Goal: Information Seeking & Learning: Learn about a topic

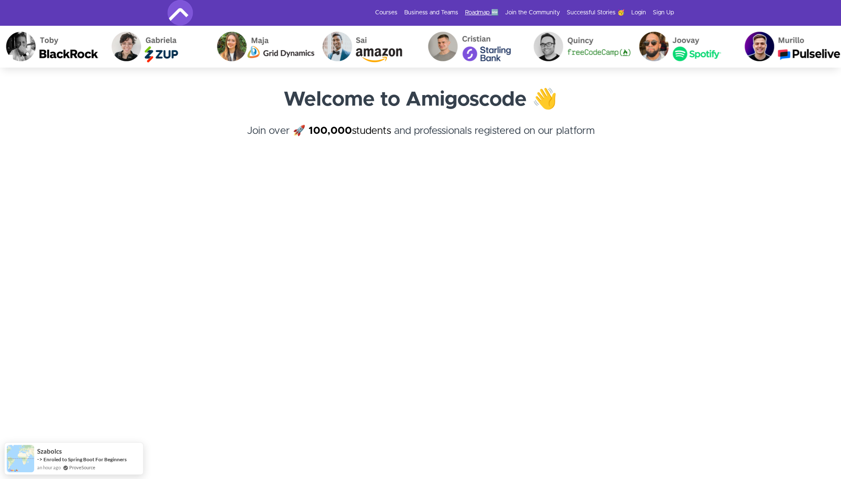
click at [484, 14] on link "Roadmap 🆕" at bounding box center [481, 12] width 33 height 8
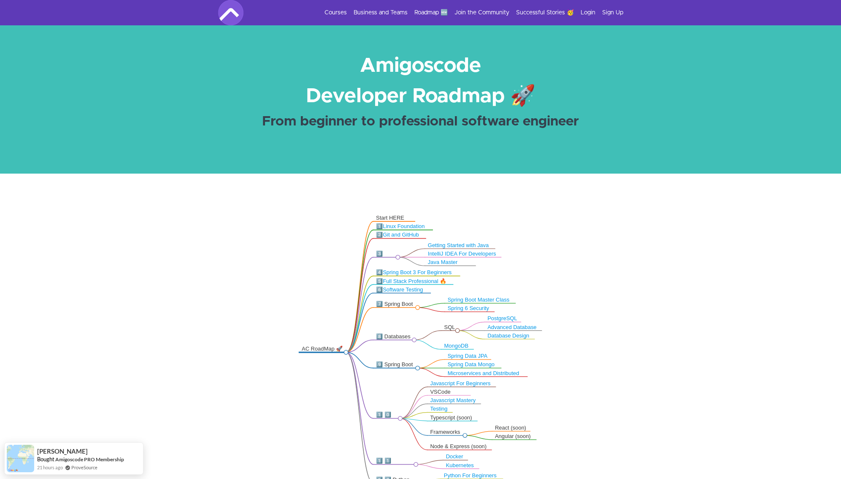
scroll to position [120, 0]
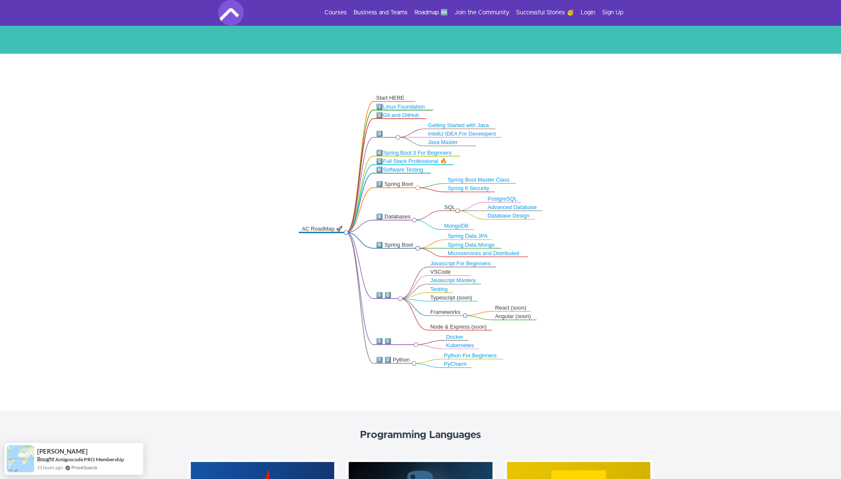
click at [400, 182] on div "7️⃣ Spring Boot" at bounding box center [396, 184] width 39 height 7
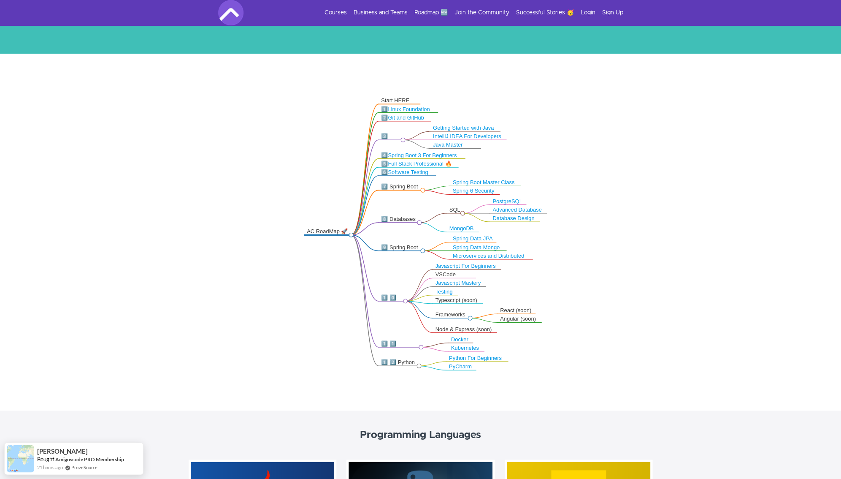
drag, startPoint x: 417, startPoint y: 185, endPoint x: 410, endPoint y: 189, distance: 7.6
click at [421, 189] on circle at bounding box center [423, 190] width 4 height 4
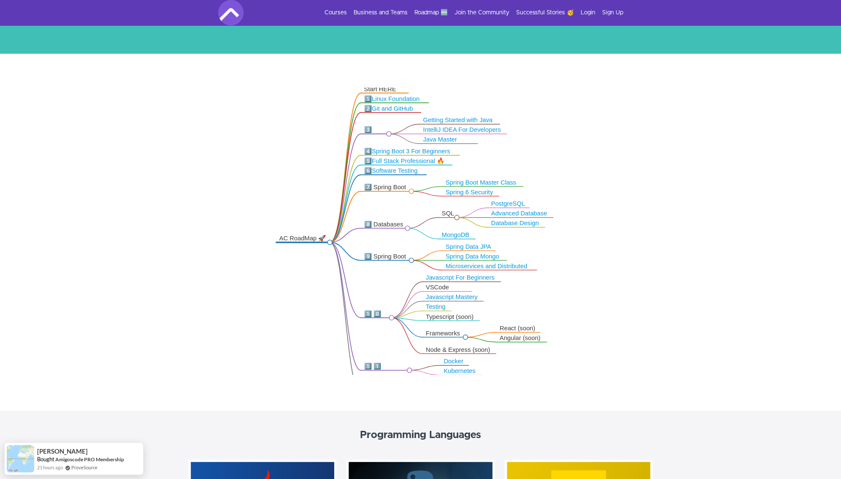
click at [394, 187] on div "7️⃣ Spring Boot" at bounding box center [386, 187] width 44 height 8
click at [366, 187] on div "7️⃣ Spring Boot" at bounding box center [386, 187] width 44 height 8
click at [411, 190] on circle at bounding box center [411, 191] width 5 height 5
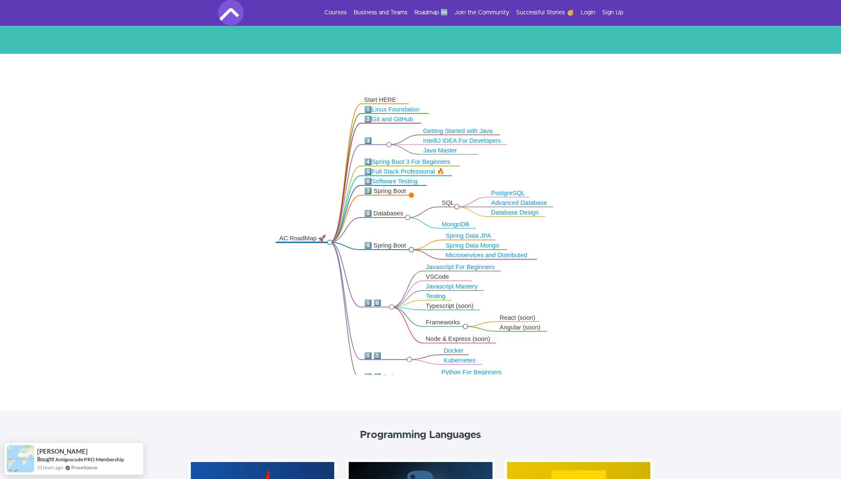
click at [407, 194] on div "7️⃣ Spring Boot" at bounding box center [386, 191] width 44 height 8
click at [413, 190] on icon ".markmap{font:300 16px/20px sans-serif}.markmap-link{fill:none}.markmap-node>ci…" at bounding box center [420, 230] width 841 height 287
click at [411, 194] on circle at bounding box center [411, 194] width 5 height 5
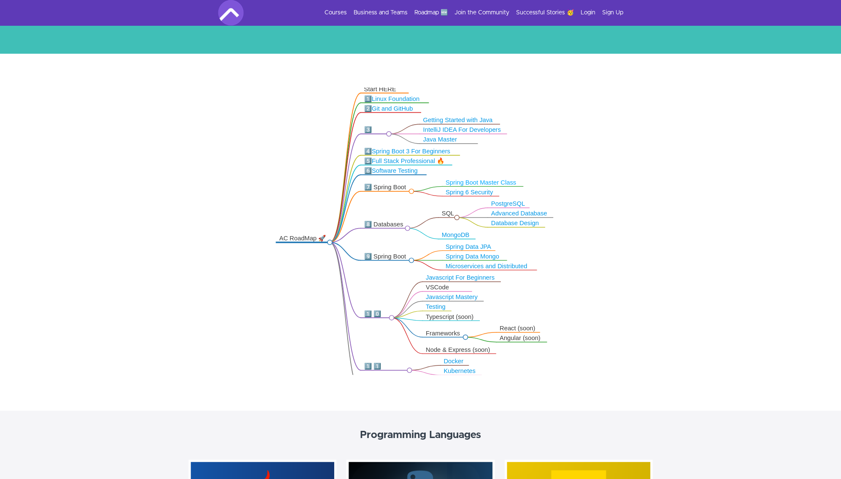
click at [475, 181] on link "Spring Boot Master Class" at bounding box center [481, 182] width 70 height 7
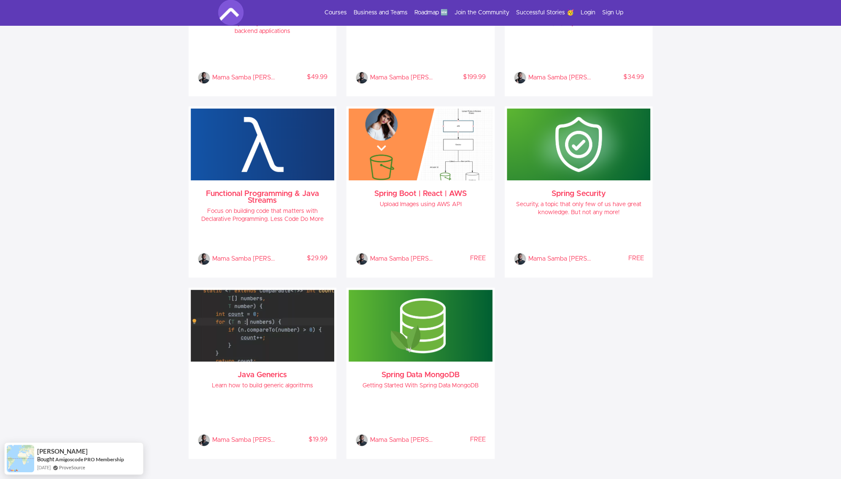
scroll to position [889, 0]
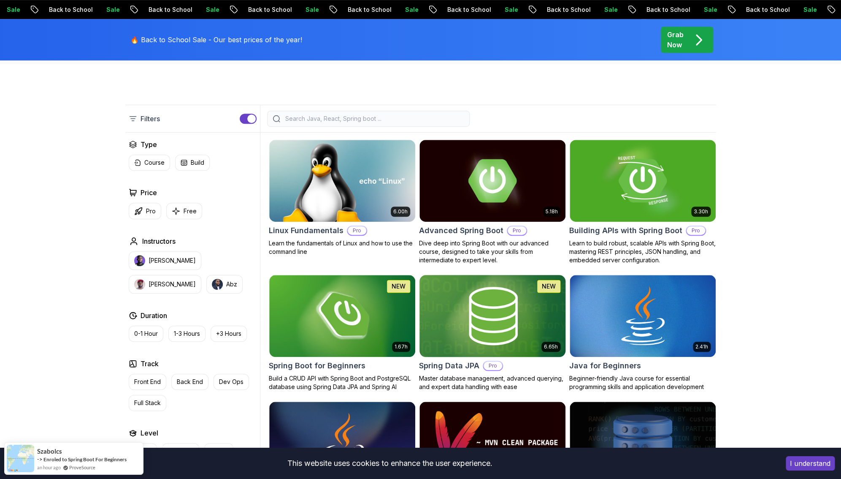
scroll to position [183, 0]
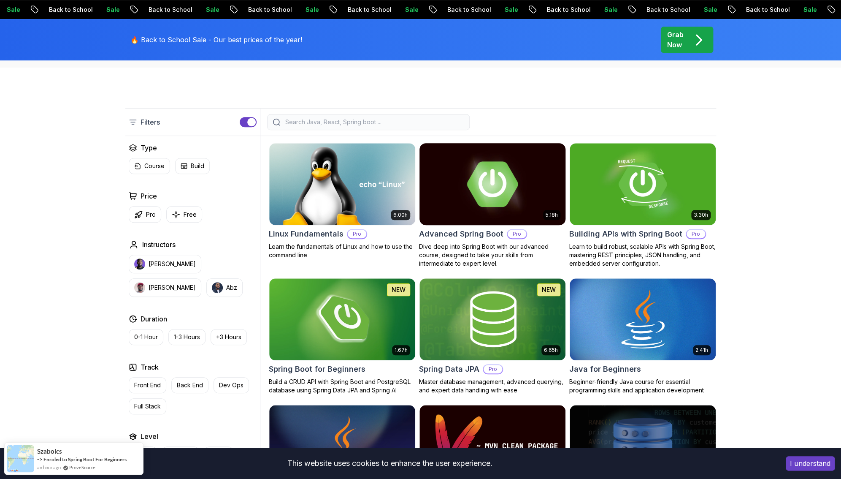
click at [493, 203] on img at bounding box center [492, 184] width 153 height 86
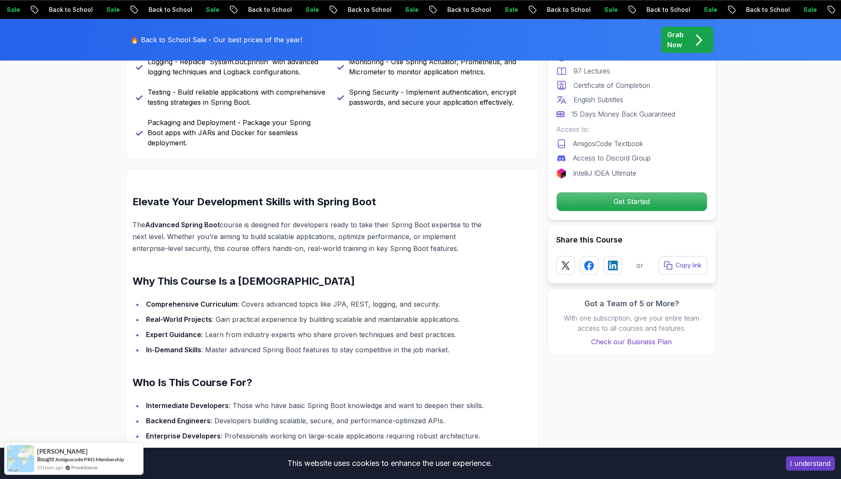
scroll to position [549, 0]
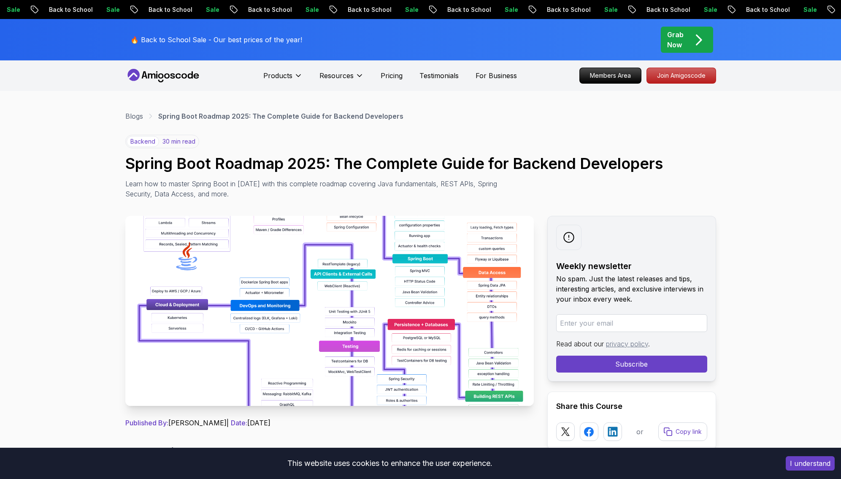
click at [401, 243] on img at bounding box center [329, 311] width 409 height 190
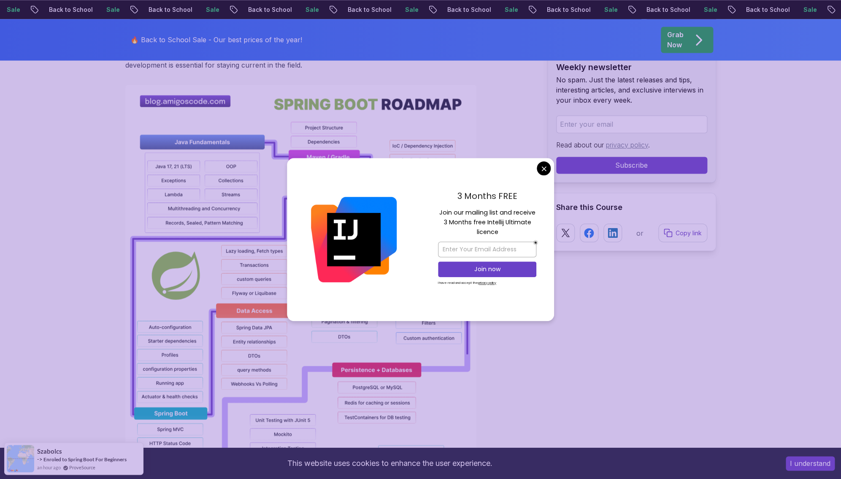
scroll to position [325, 0]
